Goal: Transaction & Acquisition: Purchase product/service

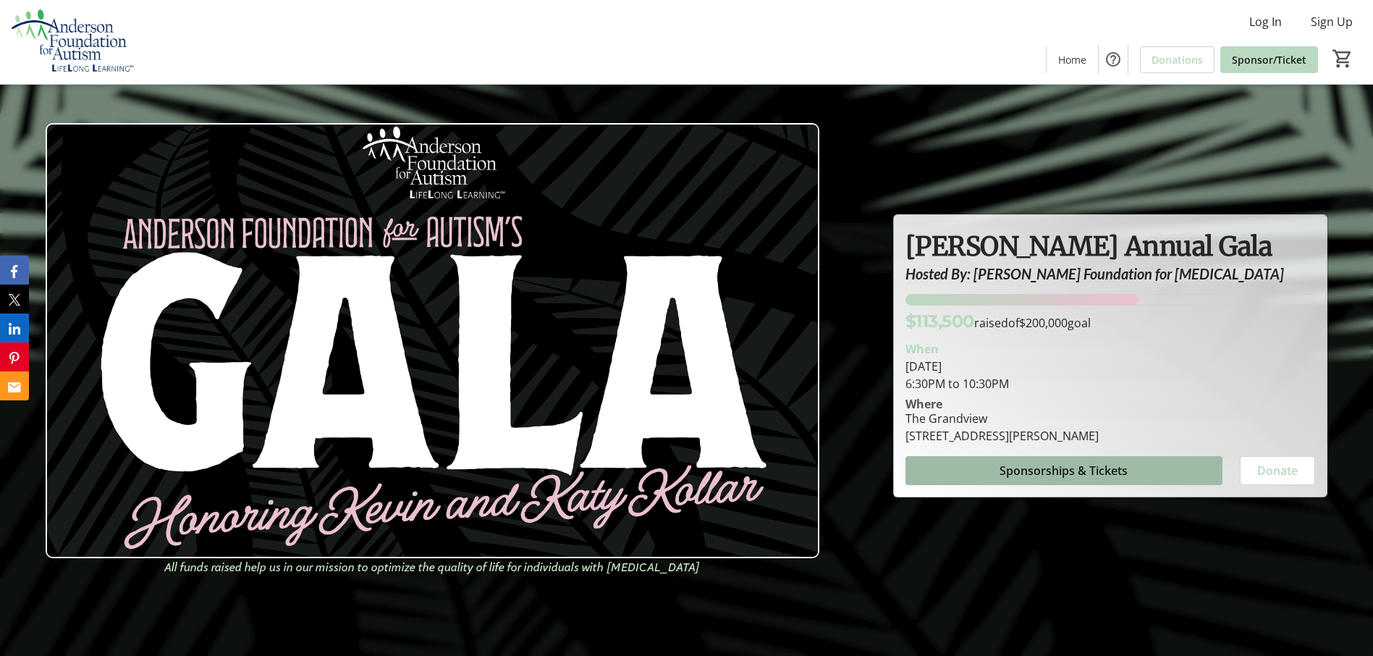
click at [1039, 467] on span "Sponsorships & Tickets" at bounding box center [1064, 470] width 128 height 17
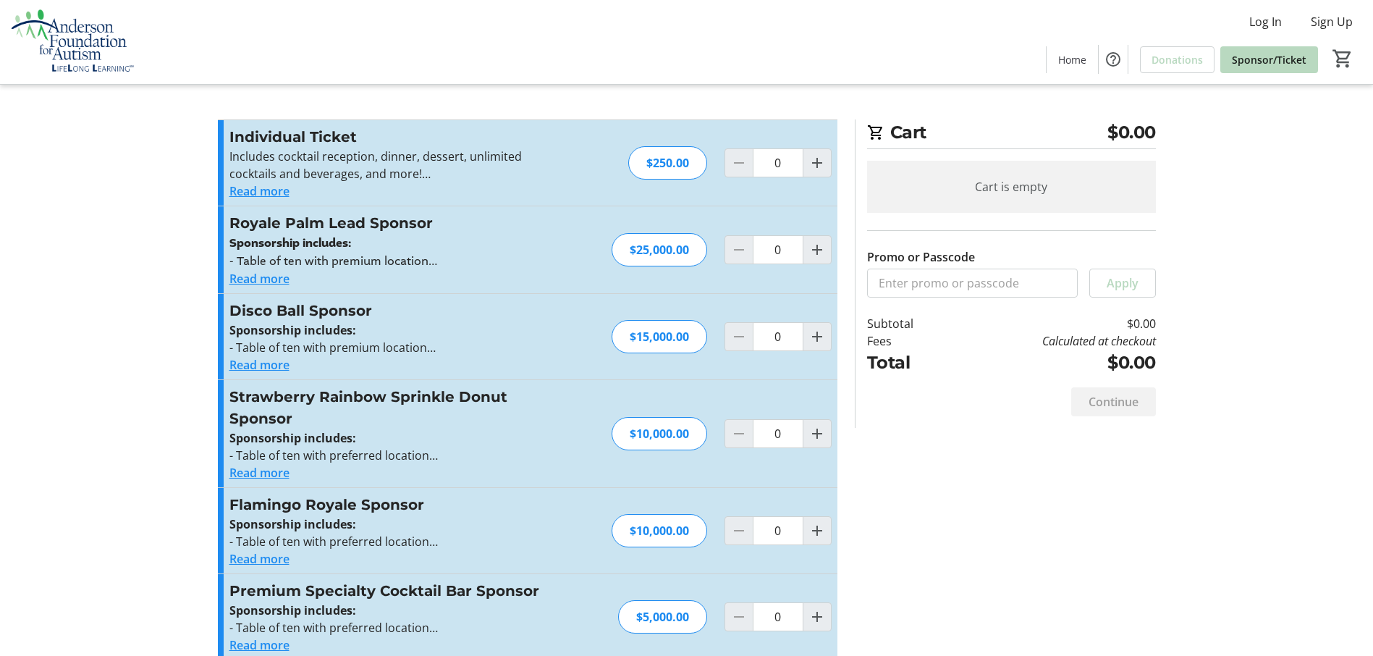
click at [276, 191] on button "Read more" at bounding box center [259, 190] width 60 height 17
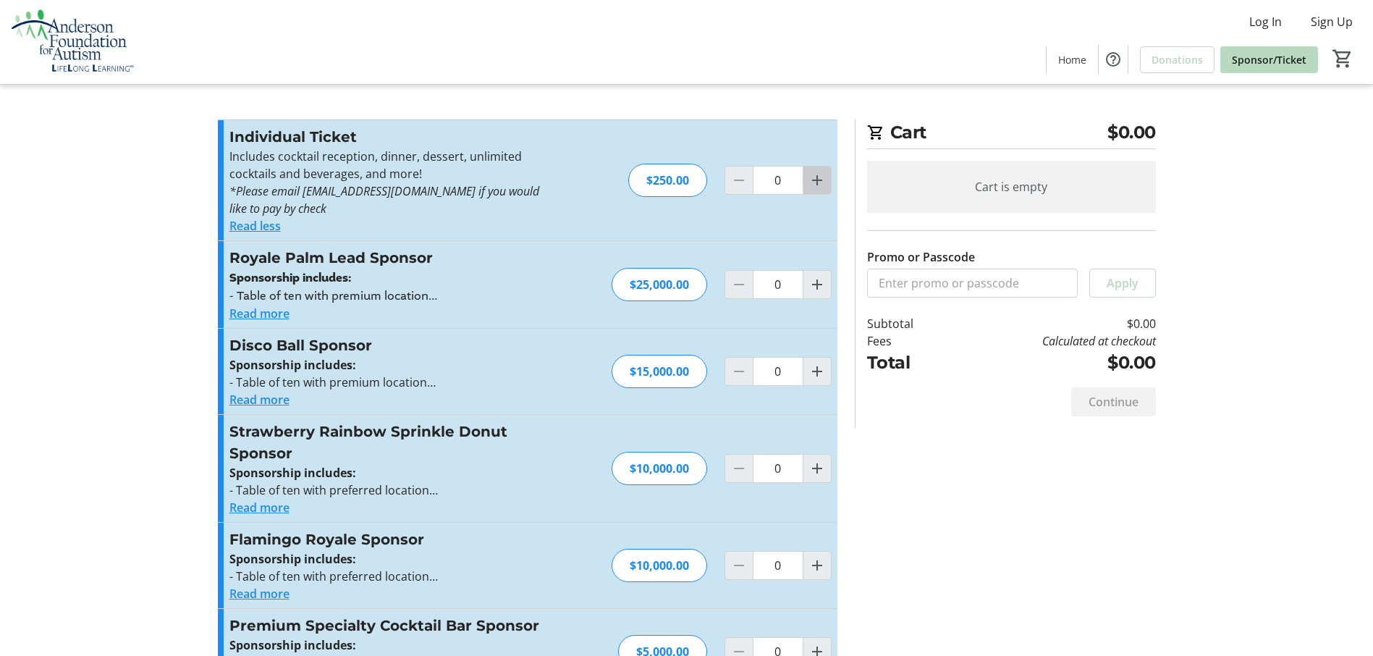
click at [814, 179] on mat-icon "Increment by one" at bounding box center [816, 180] width 17 height 17
type input "1"
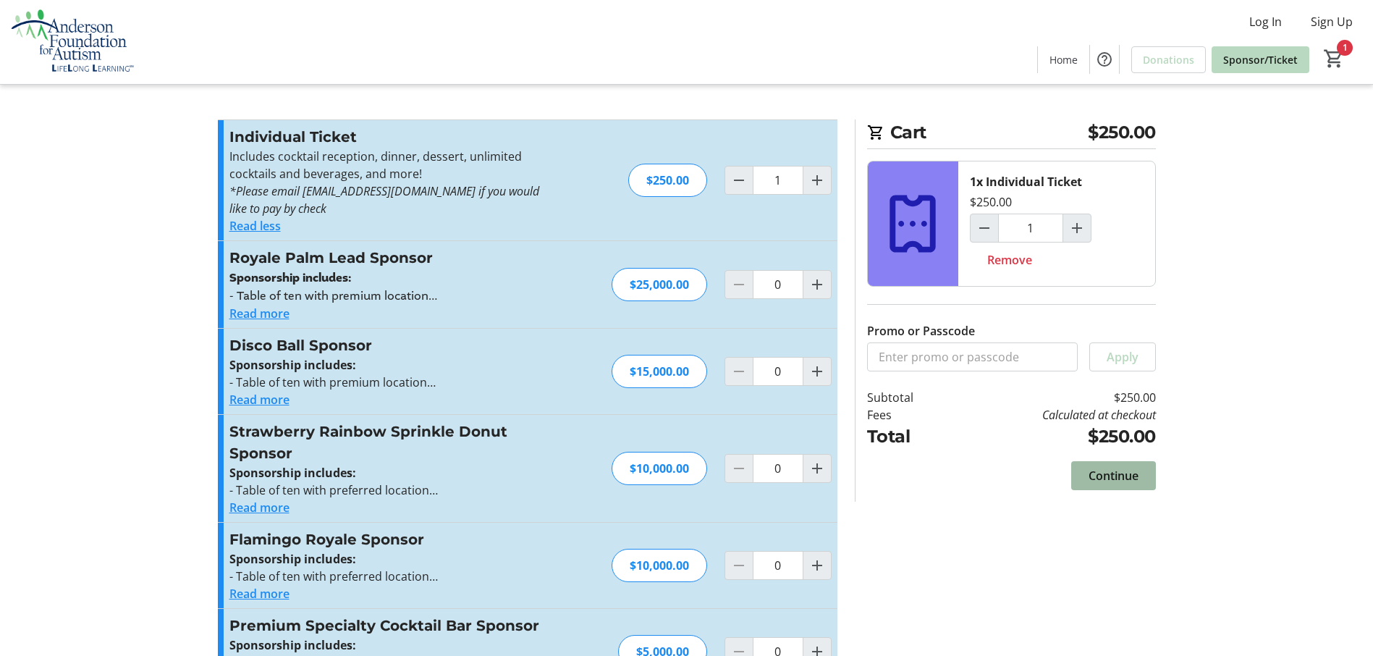
click at [1107, 468] on span "Continue" at bounding box center [1114, 475] width 50 height 17
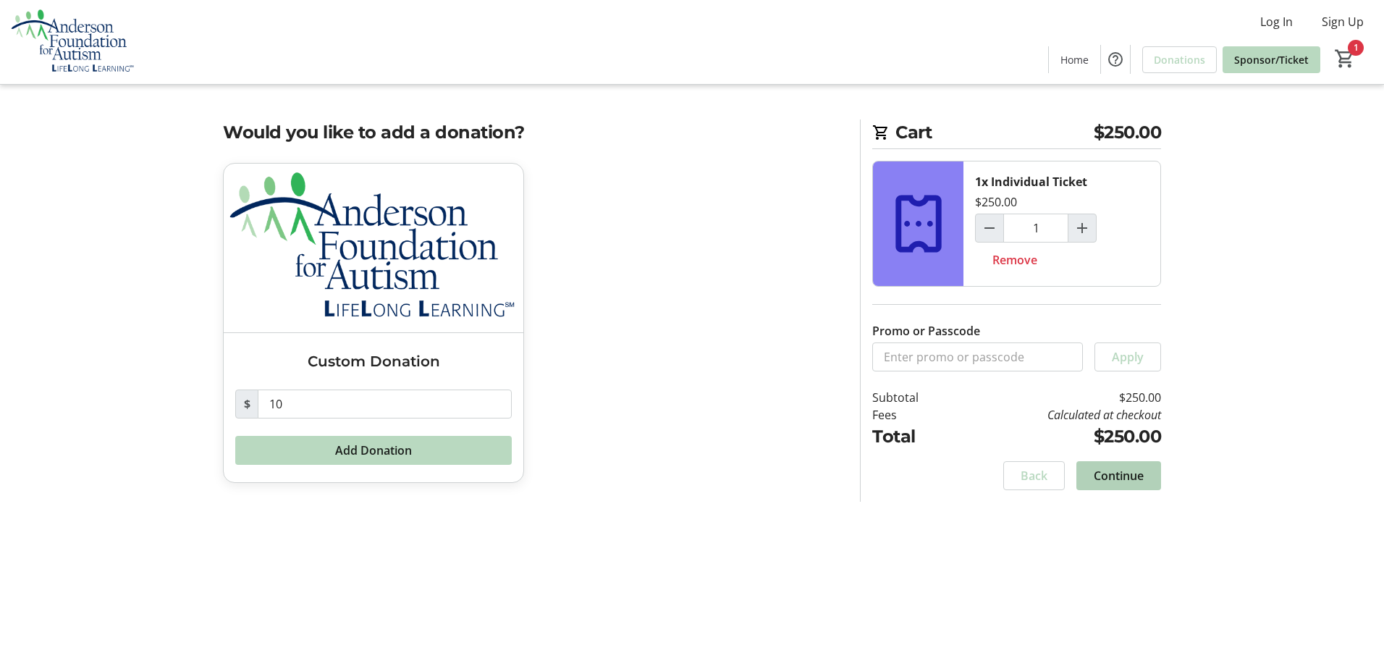
click at [1120, 474] on span "Continue" at bounding box center [1119, 475] width 50 height 17
select select "US"
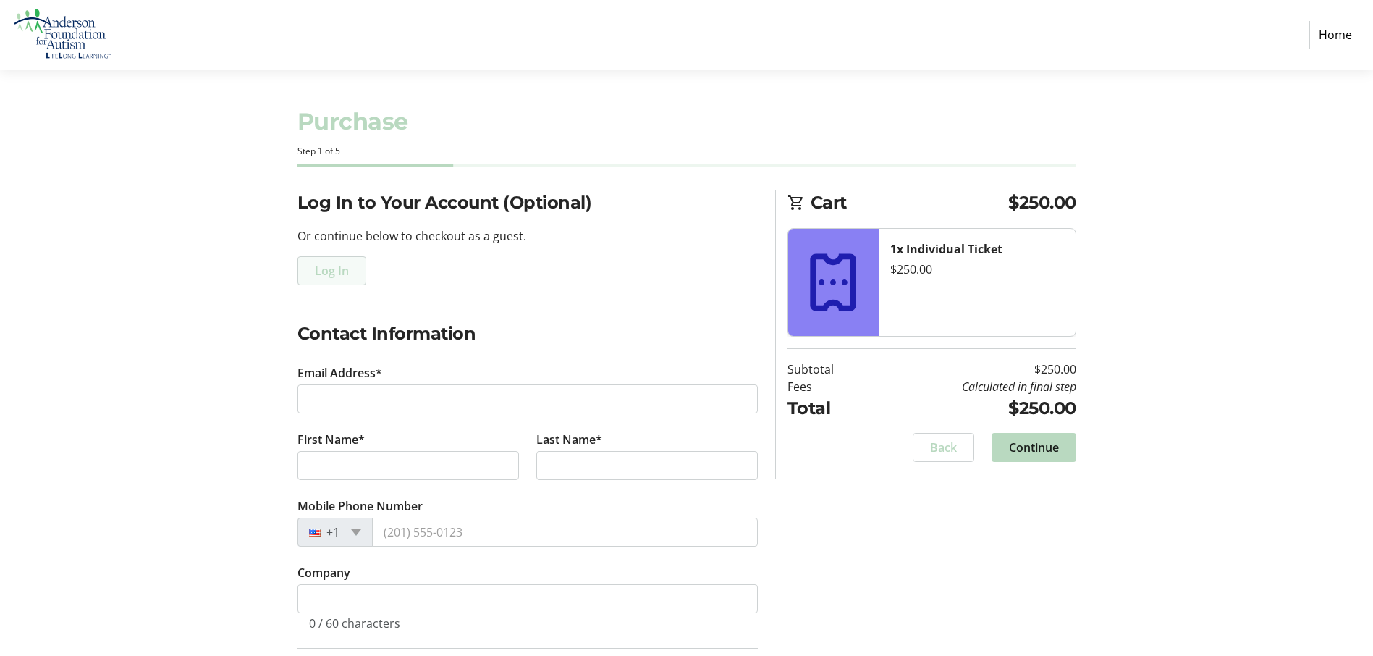
click at [329, 270] on span "Log In" at bounding box center [332, 270] width 34 height 17
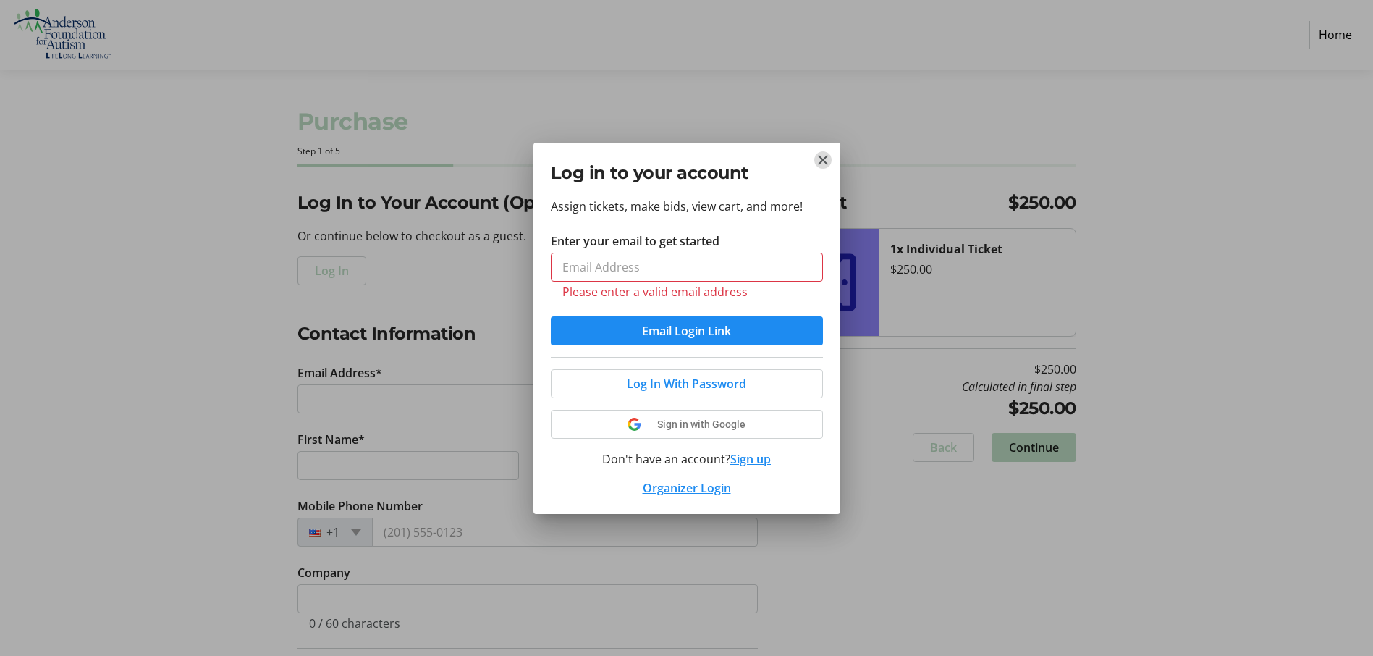
click at [0, 0] on tr-donor-auth-dialog-ui "Log in to your account Assign tickets, make bids, view cart, and more! Enter yo…" at bounding box center [0, 0] width 0 height 0
click at [823, 159] on mat-icon "Close" at bounding box center [822, 159] width 17 height 17
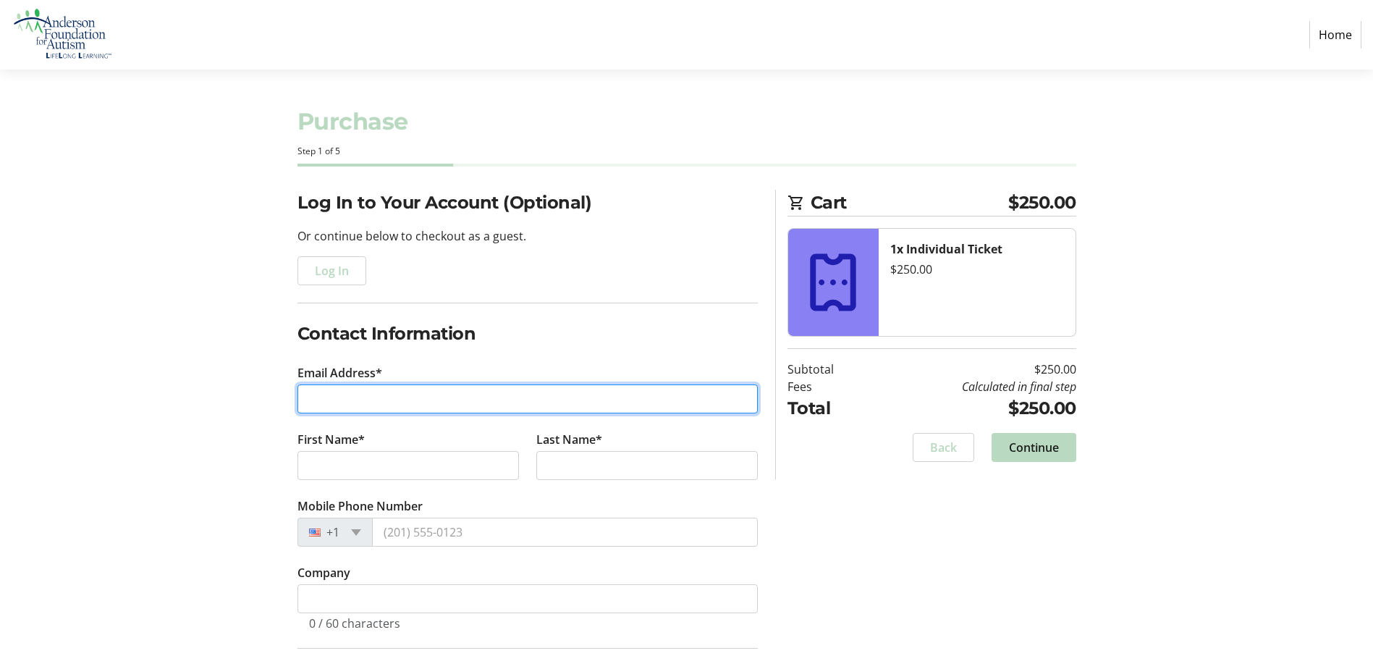
click at [334, 403] on input "Email Address*" at bounding box center [527, 398] width 460 height 29
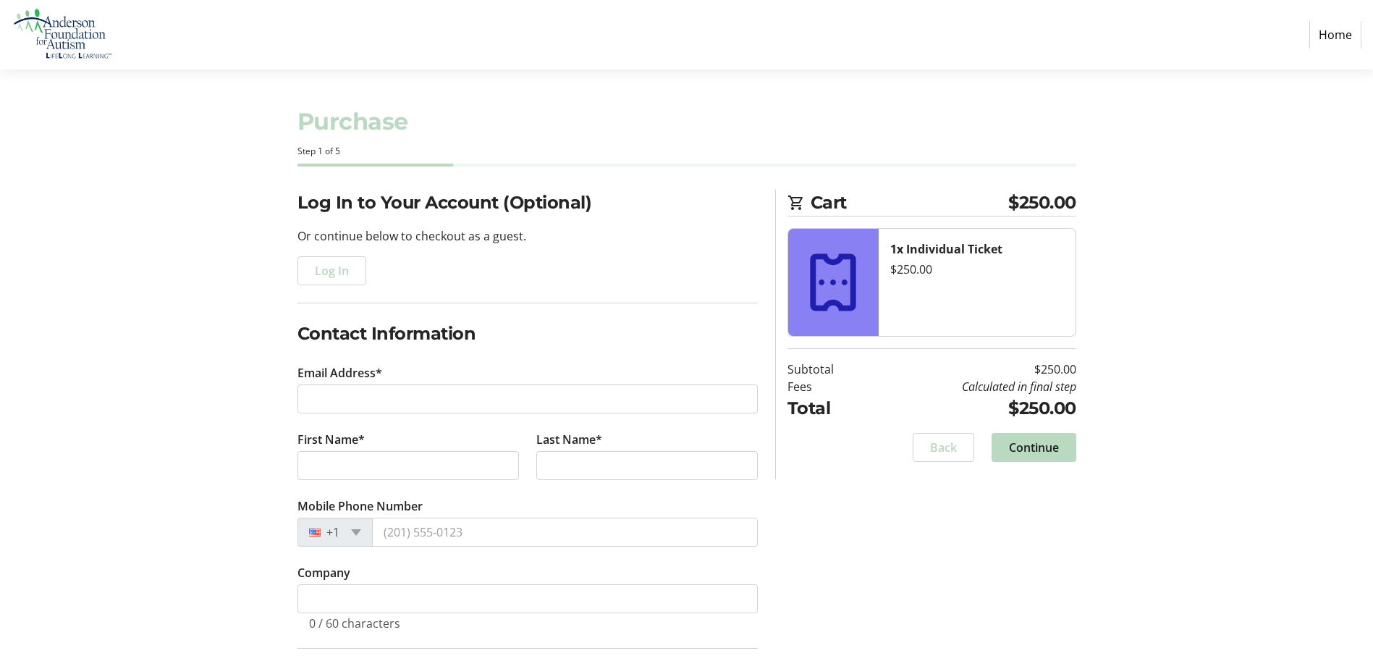
click at [287, 457] on div "Log In to Your Account (Optional) Or continue below to checkout as a guest. Log…" at bounding box center [686, 550] width 955 height 721
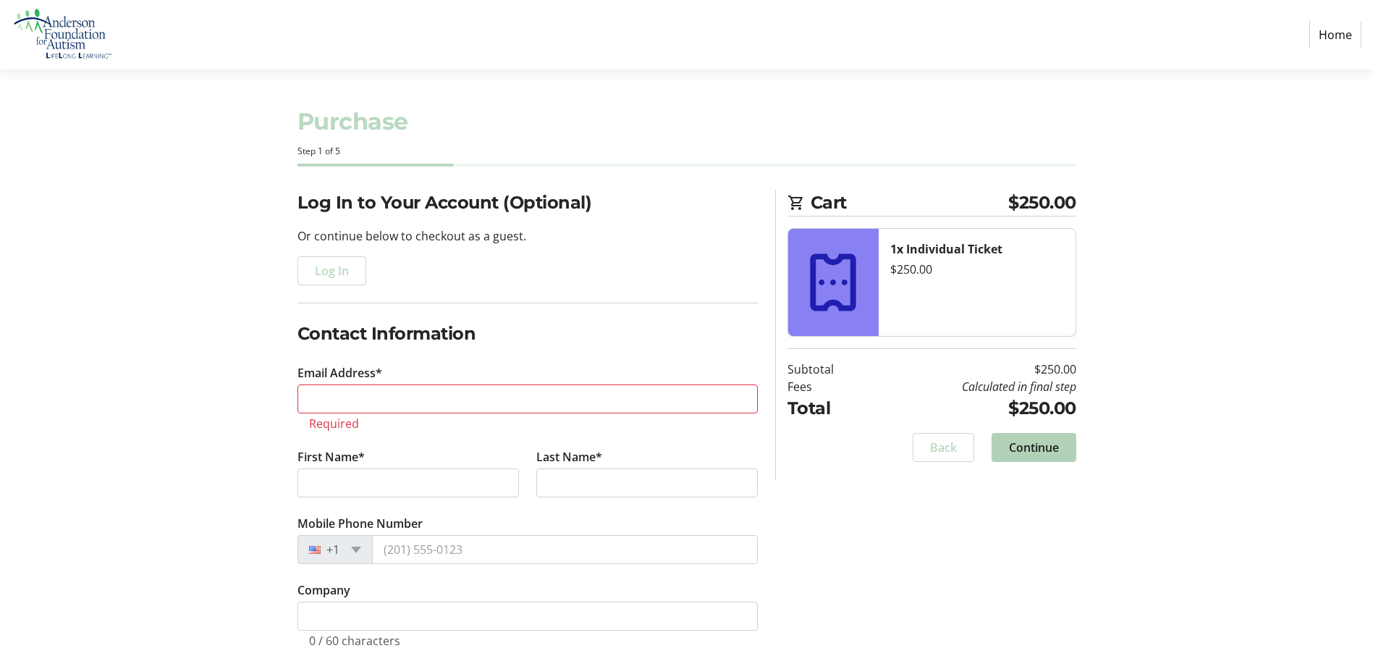
click at [1036, 444] on span "Continue" at bounding box center [1034, 447] width 50 height 17
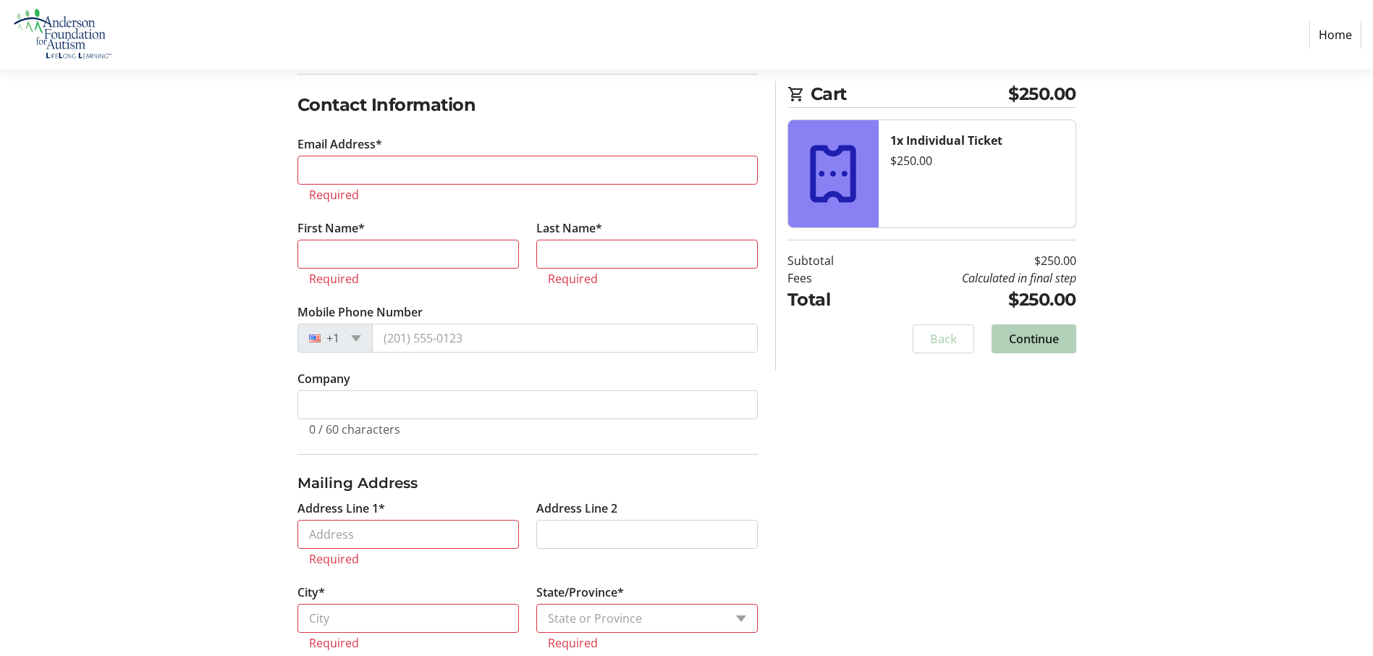
scroll to position [271, 0]
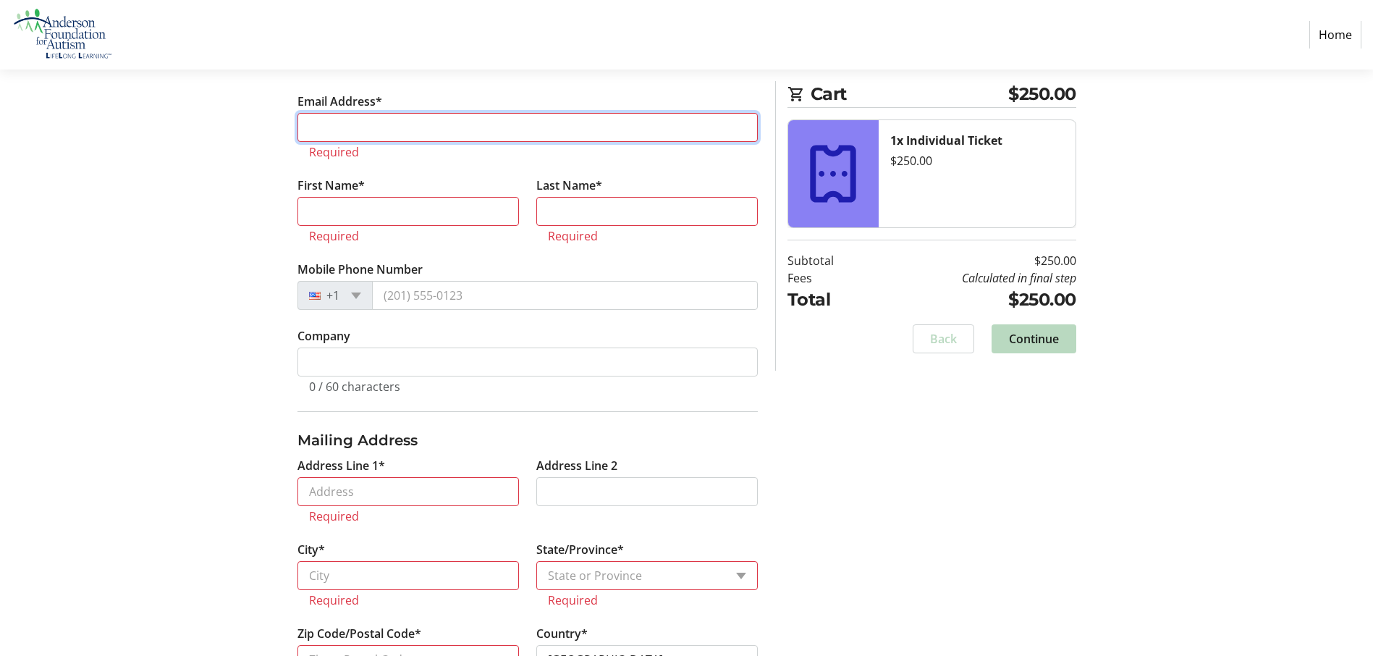
click at [314, 125] on input "Email Address*" at bounding box center [527, 127] width 460 height 29
type input "[EMAIL_ADDRESS][DOMAIN_NAME]"
type input "[PERSON_NAME]"
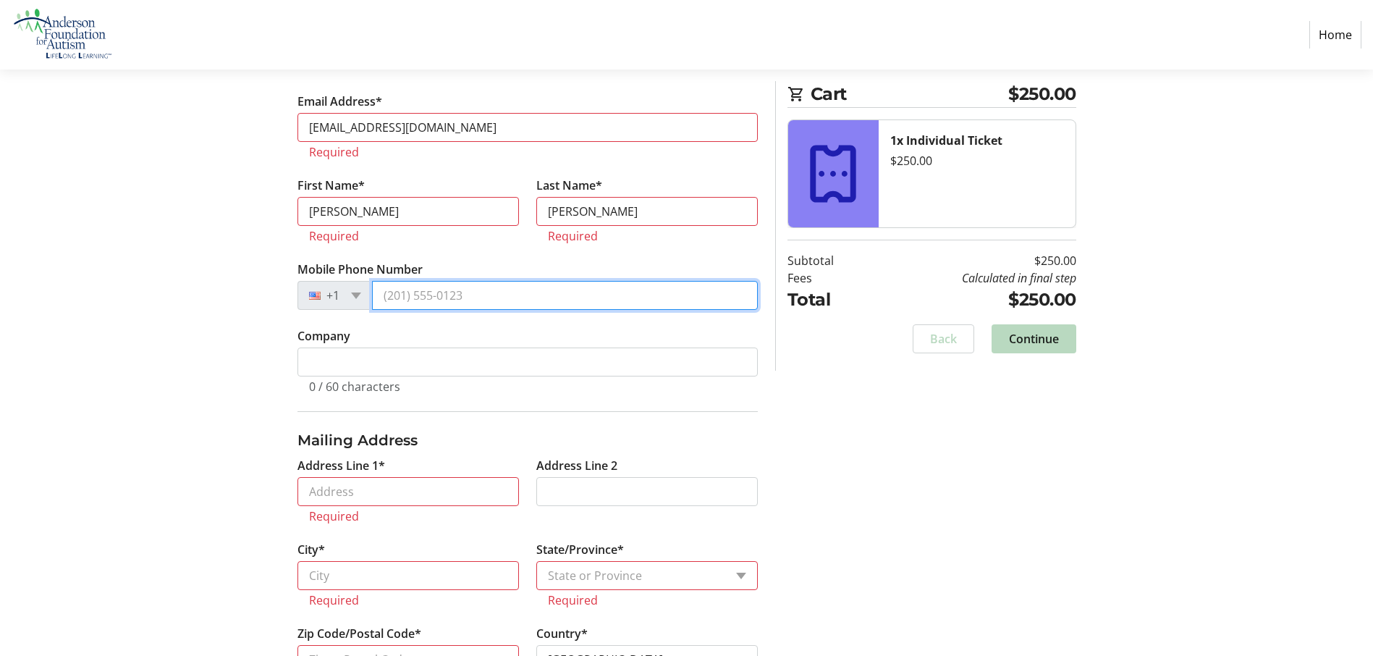
type input "[PHONE_NUMBER]"
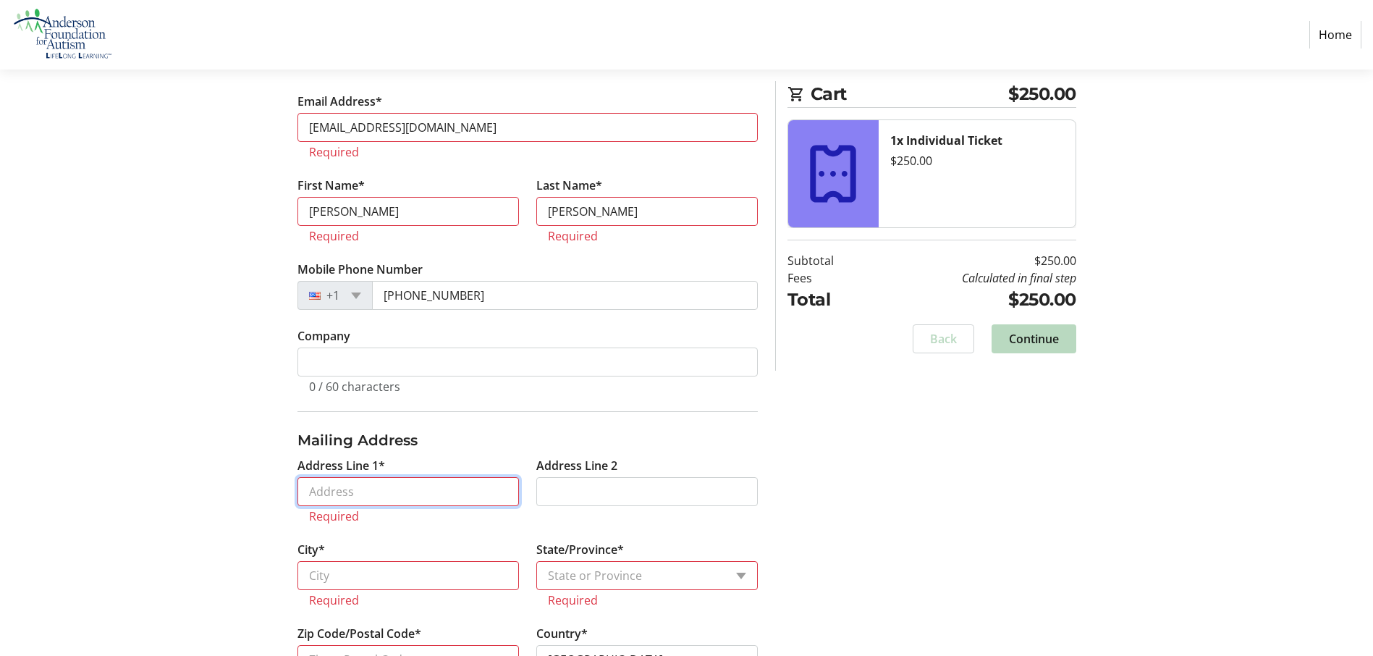
type input "[STREET_ADDRESS]"
type input "PH"
type input "[GEOGRAPHIC_DATA]"
select select "NY"
type input "12590"
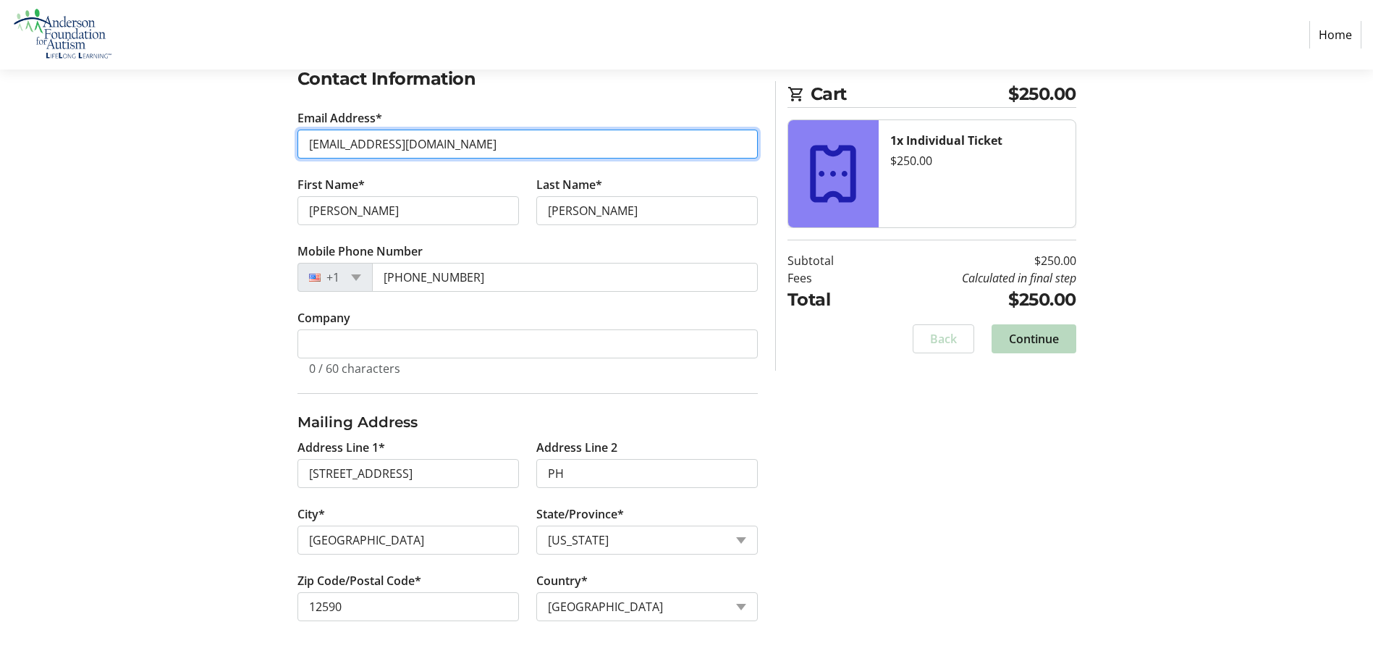
scroll to position [255, 0]
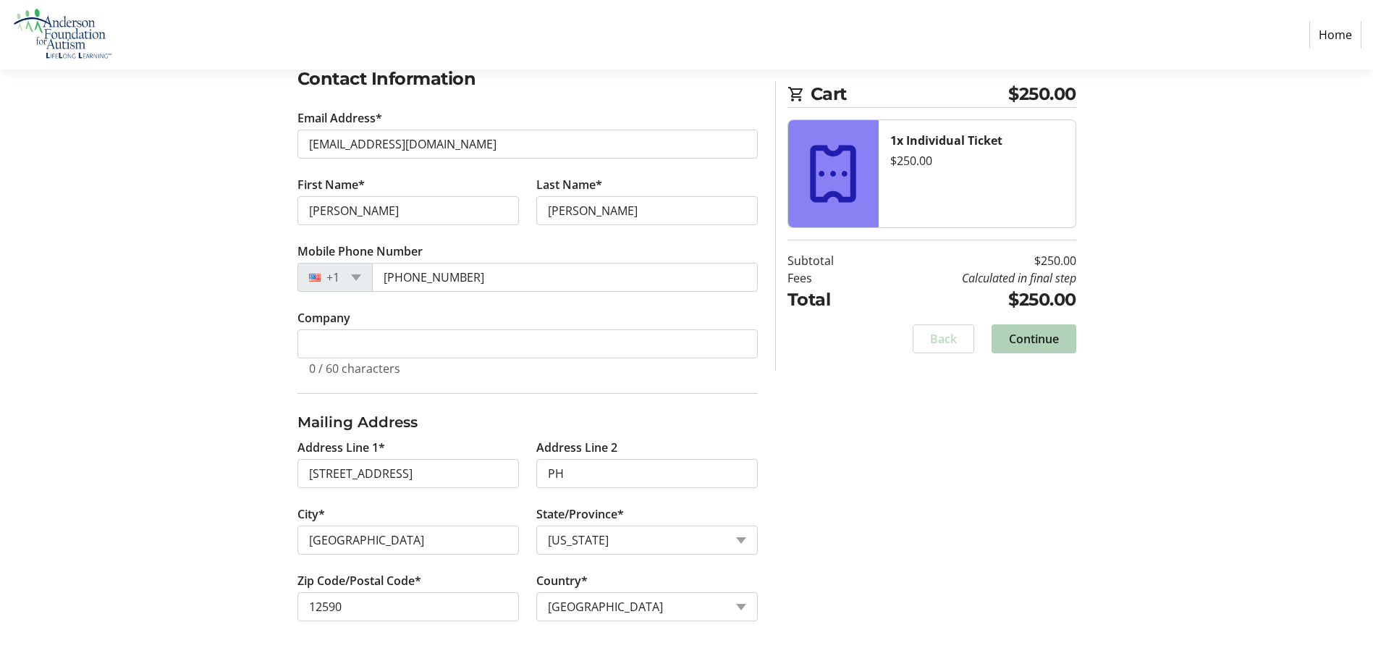
click at [1036, 334] on span "Continue" at bounding box center [1034, 338] width 50 height 17
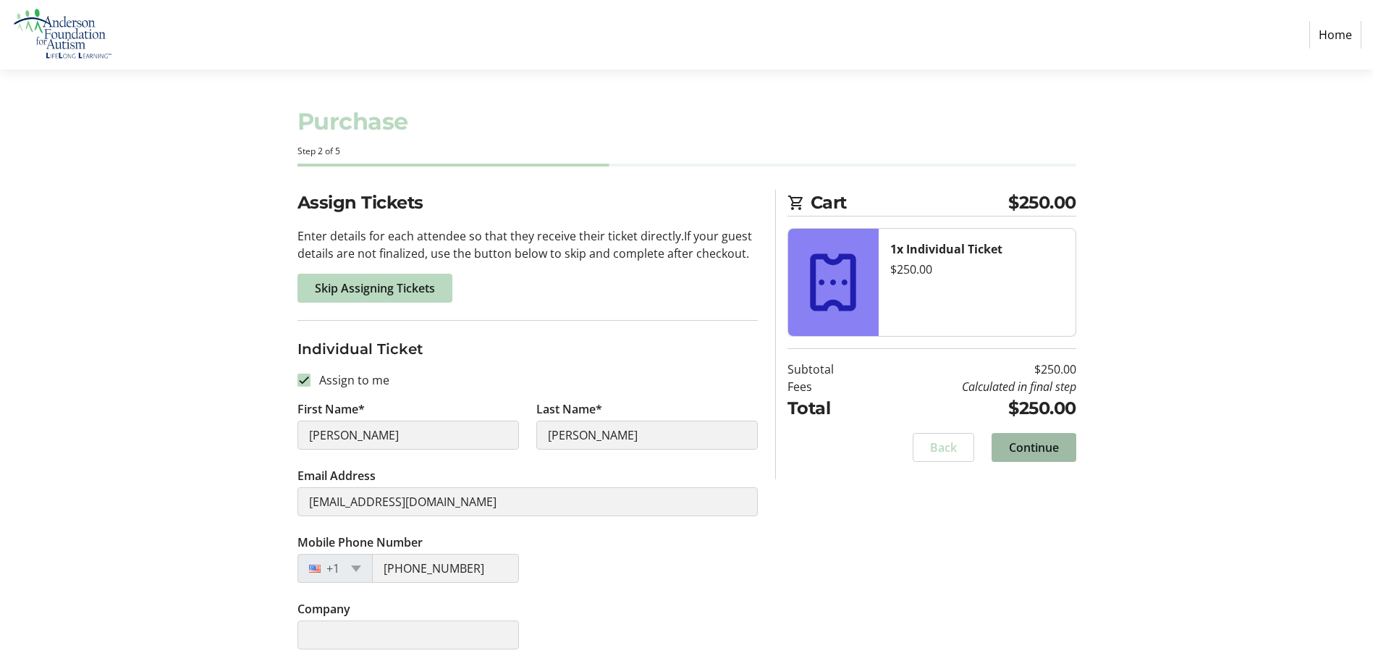
click at [1021, 445] on span "Continue" at bounding box center [1034, 447] width 50 height 17
